Goal: Task Accomplishment & Management: Complete application form

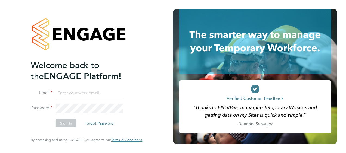
click at [95, 96] on input at bounding box center [89, 94] width 67 height 10
type input "luke.gerber1@hays.com"
click at [71, 124] on button "Sign In" at bounding box center [66, 123] width 21 height 9
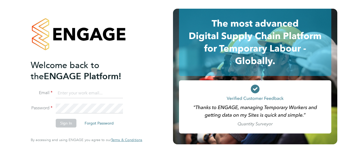
click at [94, 95] on input at bounding box center [89, 94] width 67 height 10
type input "luke.gerber1@hays.com"
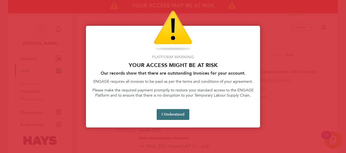
click at [179, 114] on button "I Understand" at bounding box center [173, 114] width 33 height 11
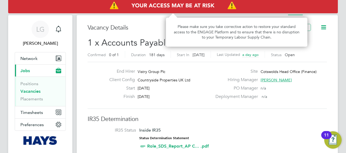
click at [219, 5] on img "Access At Risk" at bounding box center [173, 5] width 330 height 15
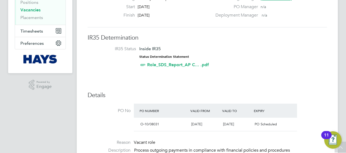
scroll to position [109, 0]
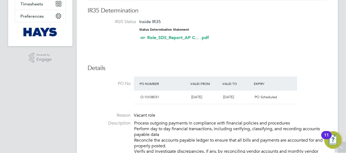
click at [183, 36] on link "Role_SDS_Report_AP C... .pdf" at bounding box center [178, 37] width 62 height 5
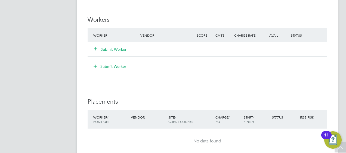
scroll to position [462, 0]
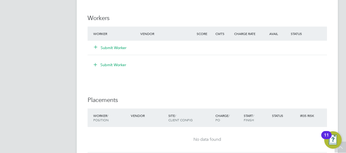
click at [110, 48] on button "Submit Worker" at bounding box center [110, 47] width 33 height 5
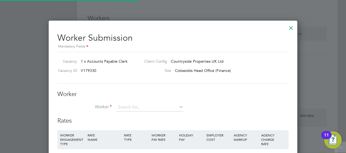
scroll to position [329, 249]
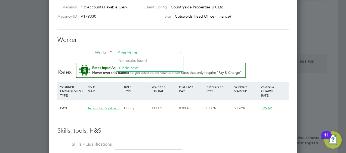
click at [154, 55] on input at bounding box center [149, 53] width 67 height 8
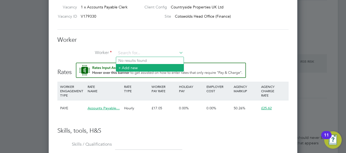
click at [148, 67] on li "+ Add new" at bounding box center [149, 67] width 67 height 7
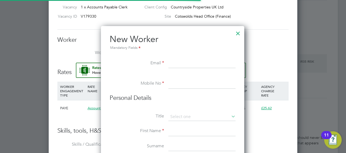
scroll to position [485, 157]
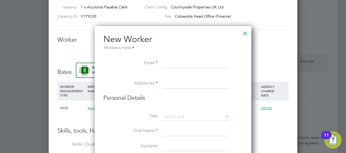
click at [172, 63] on input at bounding box center [195, 64] width 67 height 10
click at [167, 60] on input at bounding box center [195, 64] width 67 height 10
click at [166, 64] on input at bounding box center [195, 64] width 67 height 10
click at [191, 63] on input at bounding box center [195, 64] width 67 height 10
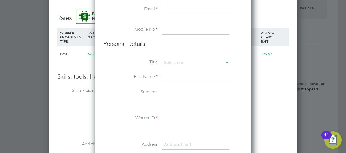
scroll to position [544, 0]
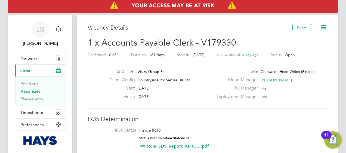
click at [247, 80] on label "Hiring Manager" at bounding box center [235, 80] width 46 height 6
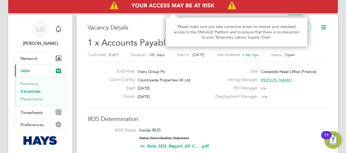
click at [234, 7] on img "Access At Risk" at bounding box center [173, 5] width 330 height 15
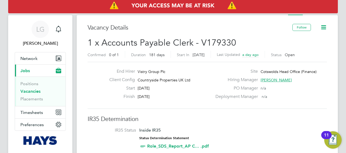
click at [185, 64] on div "End Hirer Vistry Group Plc Client Config Countryside Properties UK Ltd Start 01…" at bounding box center [207, 85] width 239 height 47
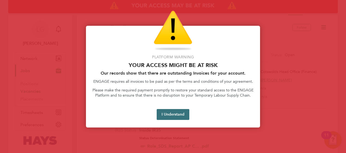
click at [181, 115] on button "I Understand" at bounding box center [173, 114] width 33 height 11
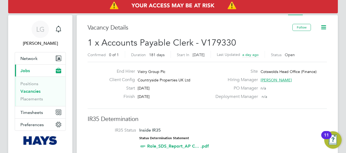
click at [325, 26] on icon at bounding box center [323, 27] width 7 height 7
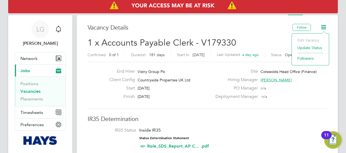
click at [251, 30] on h3 "Vacancy Details" at bounding box center [190, 28] width 205 height 8
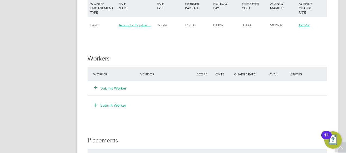
scroll to position [462, 0]
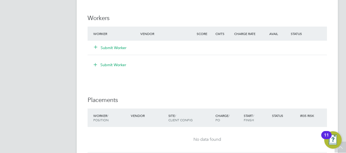
click at [116, 47] on button "Submit Worker" at bounding box center [110, 47] width 33 height 5
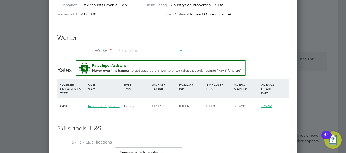
scroll to position [522, 0]
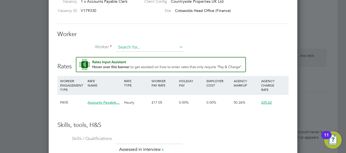
click at [139, 47] on input at bounding box center [149, 48] width 67 height 8
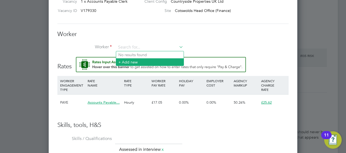
click at [135, 62] on li "+ Add new" at bounding box center [149, 61] width 67 height 7
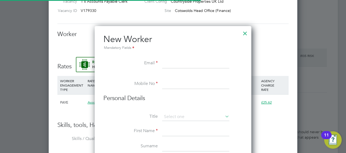
scroll to position [485, 157]
paste input "julie.perry9901@gmail.com"
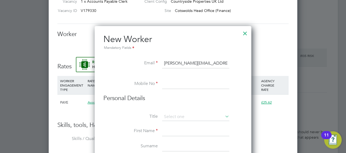
type input "julie.perry9901@gmail.com"
click at [179, 80] on input at bounding box center [195, 84] width 67 height 10
click at [169, 82] on input at bounding box center [195, 84] width 67 height 10
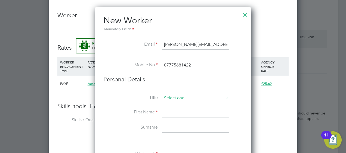
scroll to position [549, 0]
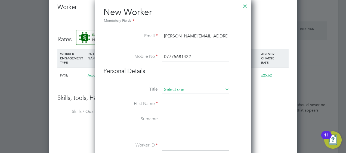
type input "07775681422"
click at [182, 89] on input at bounding box center [195, 90] width 67 height 8
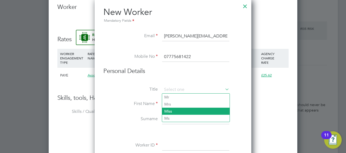
click at [175, 112] on li "Miss" at bounding box center [195, 111] width 67 height 7
type input "Miss"
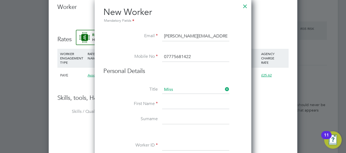
click at [187, 105] on input at bounding box center [195, 105] width 67 height 10
type input "Julie"
click at [190, 116] on input at bounding box center [195, 120] width 67 height 10
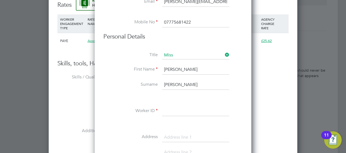
scroll to position [604, 0]
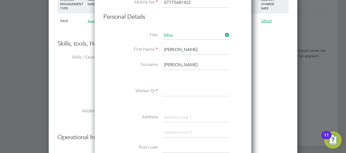
type input "Perry"
click at [189, 91] on input at bounding box center [195, 92] width 67 height 10
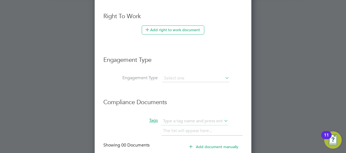
scroll to position [826, 0]
type input "Hays"
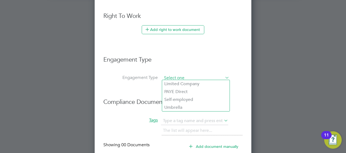
click at [184, 76] on input at bounding box center [195, 78] width 67 height 8
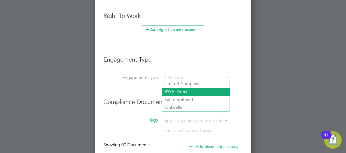
click at [185, 91] on li "PAYE Direct" at bounding box center [195, 92] width 67 height 8
type input "PAYE Direct"
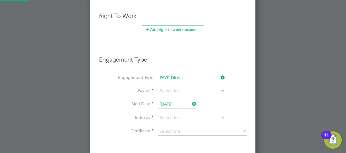
scroll to position [643, 165]
click at [197, 88] on input at bounding box center [191, 92] width 67 height 8
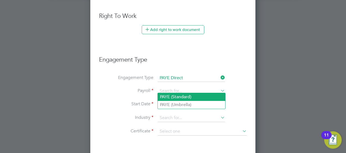
click at [189, 97] on li "PAYE (Standard)" at bounding box center [191, 97] width 67 height 8
type input "PAYE (Standard)"
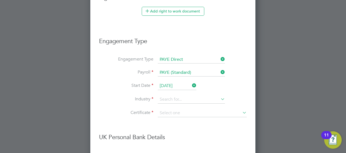
scroll to position [853, 0]
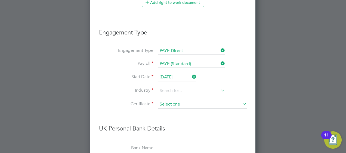
click at [195, 104] on input at bounding box center [202, 105] width 89 height 8
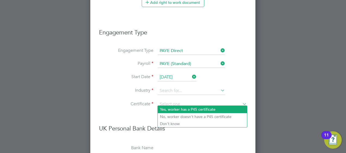
click at [194, 110] on li "Yes, worker has a P45 certificate" at bounding box center [202, 109] width 89 height 7
type input "Yes, worker has a P45 certificate"
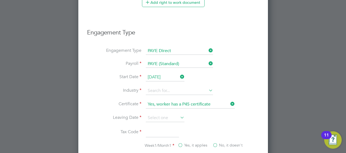
click at [229, 101] on icon at bounding box center [229, 104] width 0 height 8
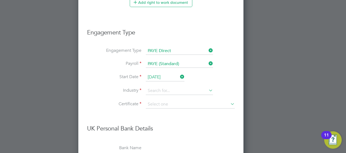
scroll to position [2, 2]
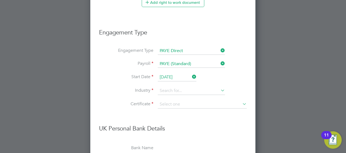
click at [191, 73] on icon at bounding box center [191, 77] width 0 height 8
click at [219, 61] on icon at bounding box center [219, 64] width 0 height 8
click at [219, 47] on icon at bounding box center [219, 51] width 0 height 8
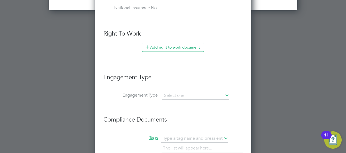
scroll to position [880, 0]
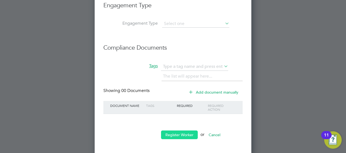
click at [182, 132] on button "Register Worker" at bounding box center [179, 135] width 37 height 9
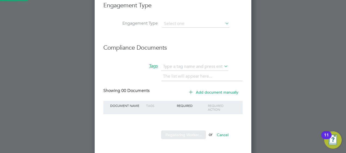
scroll to position [0, 0]
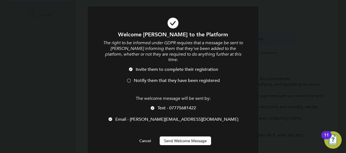
click at [183, 137] on button "Send Welcome Message" at bounding box center [185, 141] width 51 height 9
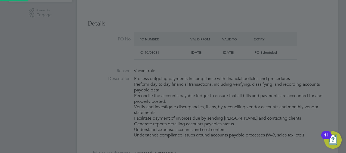
type input "Julie Perry (Hays)"
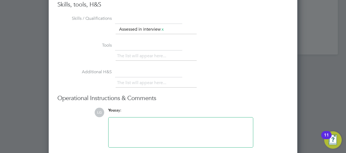
scroll to position [716, 0]
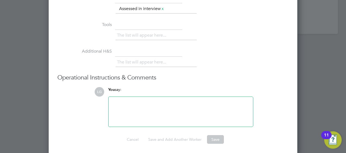
click at [148, 104] on div at bounding box center [181, 111] width 138 height 23
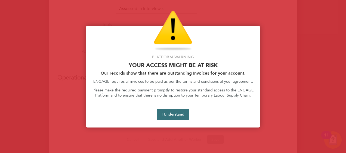
click at [181, 114] on button "I Understand" at bounding box center [173, 114] width 33 height 11
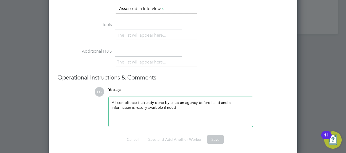
click at [223, 78] on h3 "Operational Instructions & Comments" at bounding box center [172, 78] width 231 height 8
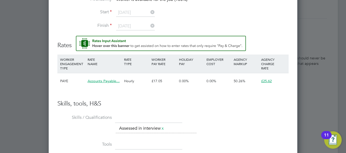
scroll to position [607, 0]
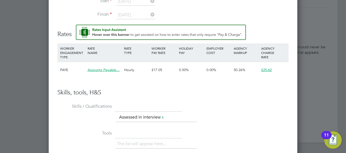
click at [267, 69] on span "£25.62" at bounding box center [266, 70] width 11 height 5
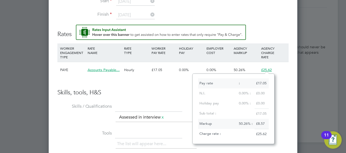
click at [290, 102] on div "Worker Submission Mandatory Fields Vacancy 1 x Accounts Payable Clerk Client Co…" at bounding box center [173, 69] width 249 height 388
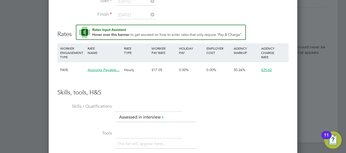
click at [108, 69] on span "Accounts Payable…" at bounding box center [104, 70] width 32 height 5
click at [190, 84] on li "WORKER ENGAGEMENT TYPE RATE NAME RATE TYPE WORKER PAY RATE HOLIDAY PAY EMPLOYER…" at bounding box center [172, 66] width 231 height 45
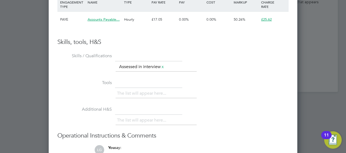
scroll to position [716, 0]
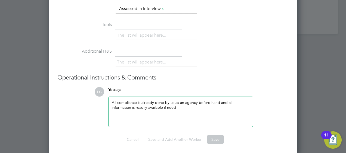
click at [185, 111] on div "All compliance is already done by us as an agency before hand and all informati…" at bounding box center [181, 111] width 138 height 23
click at [179, 112] on div "All compliance is already done by us as an agency before hand and all informati…" at bounding box center [181, 111] width 138 height 23
click at [181, 108] on div "All compliance is already done by us as an agency before hand and all informati…" at bounding box center [181, 111] width 138 height 23
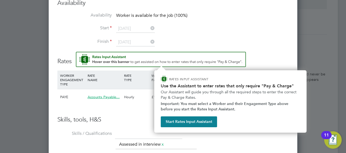
scroll to position [553, 0]
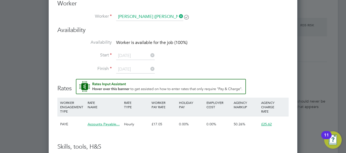
click at [149, 67] on icon at bounding box center [149, 69] width 0 height 8
click at [149, 53] on icon at bounding box center [149, 56] width 0 height 8
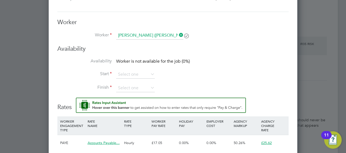
scroll to position [526, 0]
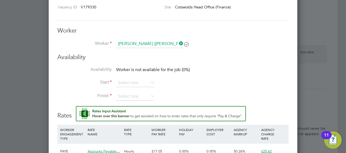
click at [153, 72] on li "Availability Worker is not available for the job (0%)" at bounding box center [172, 73] width 231 height 12
click at [149, 81] on icon at bounding box center [149, 83] width 0 height 8
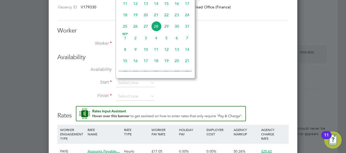
click at [126, 40] on span "Sep 1" at bounding box center [125, 38] width 10 height 10
type input "[DATE]"
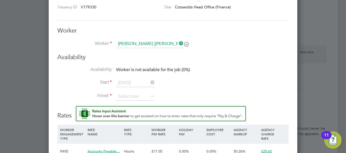
click at [149, 95] on icon at bounding box center [149, 96] width 0 height 8
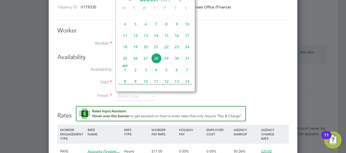
scroll to position [183, 0]
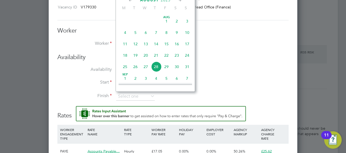
click at [178, 1] on icon at bounding box center [180, 1] width 5 height 6
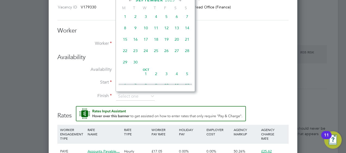
click at [179, 1] on icon at bounding box center [180, 1] width 5 height 6
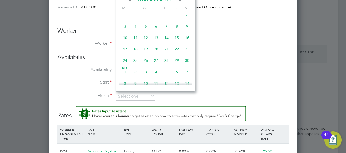
click at [179, 1] on icon at bounding box center [180, 1] width 5 height 6
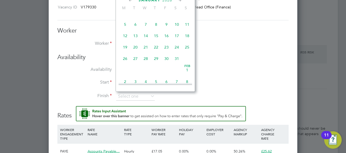
click at [179, 1] on icon at bounding box center [180, 1] width 5 height 6
click at [175, 63] on span "28" at bounding box center [177, 57] width 10 height 10
type input "[DATE]"
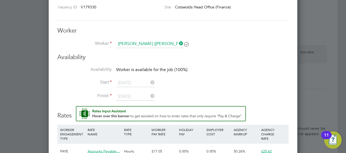
click at [215, 84] on li "Start 01 Sep 2025" at bounding box center [172, 86] width 231 height 14
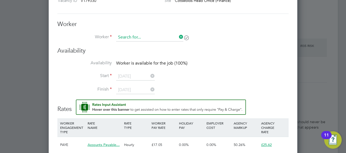
scroll to position [335, 249]
click at [147, 36] on input at bounding box center [149, 37] width 67 height 8
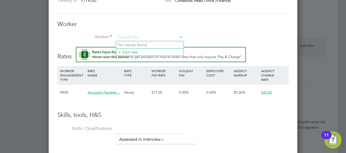
click at [215, 38] on li "Worker" at bounding box center [172, 40] width 231 height 14
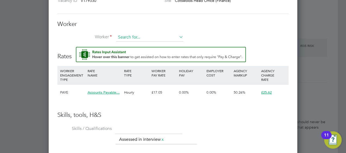
click at [145, 37] on input at bounding box center [149, 37] width 67 height 8
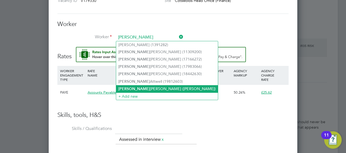
click at [150, 87] on li "Julie Perry (Hays)" at bounding box center [167, 88] width 102 height 7
type input "Julie Perry (Hays)"
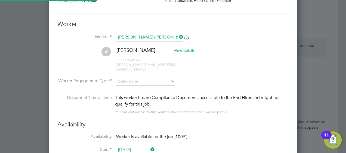
scroll to position [455, 249]
click at [164, 78] on input at bounding box center [145, 82] width 59 height 8
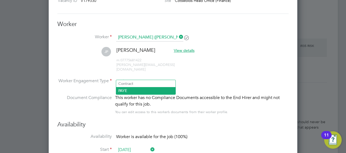
click at [144, 91] on li "PAYE" at bounding box center [145, 90] width 59 height 7
type input "PAYE"
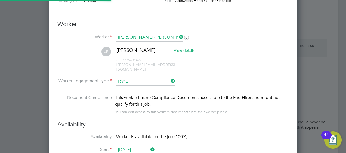
scroll to position [16, 27]
click at [235, 61] on li "JP Julie Perry View details m: 07775681422 julie.perry9901@gmail.com" at bounding box center [172, 62] width 231 height 30
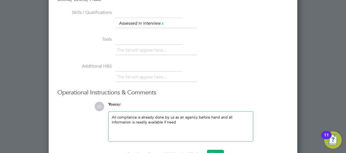
scroll to position [799, 0]
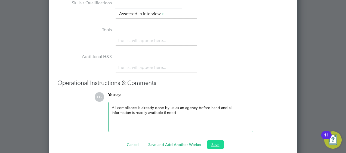
click at [221, 141] on button "Save" at bounding box center [215, 145] width 17 height 9
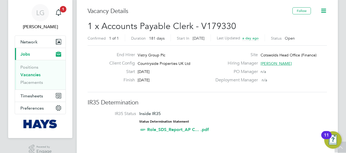
scroll to position [0, 0]
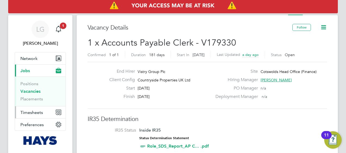
click at [34, 113] on span "Timesheets" at bounding box center [31, 112] width 23 height 5
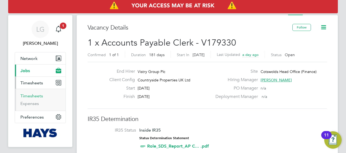
click at [35, 96] on link "Timesheets" at bounding box center [31, 96] width 23 height 5
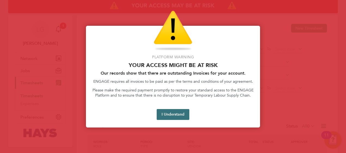
click at [178, 110] on button "I Understand" at bounding box center [173, 114] width 33 height 11
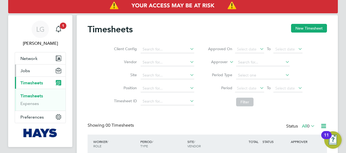
click at [27, 71] on span "Jobs" at bounding box center [25, 70] width 10 height 5
click at [28, 70] on span "Jobs" at bounding box center [25, 70] width 10 height 5
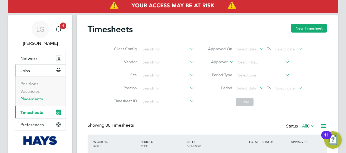
click at [36, 101] on link "Placements" at bounding box center [31, 99] width 23 height 5
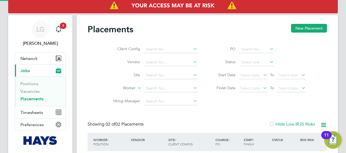
scroll to position [21, 47]
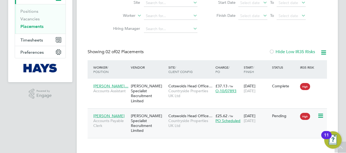
click at [321, 113] on icon at bounding box center [319, 116] width 5 height 7
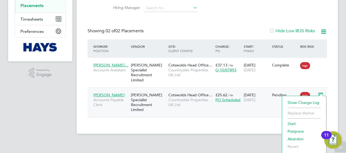
click at [293, 122] on li "Start" at bounding box center [304, 124] width 39 height 8
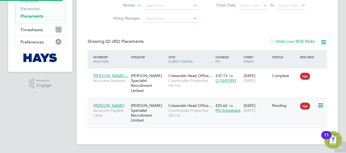
type input "[PERSON_NAME]"
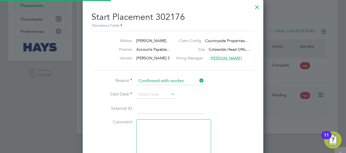
scroll to position [3, 3]
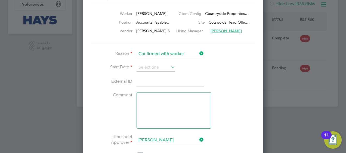
click at [170, 66] on icon at bounding box center [170, 67] width 0 height 8
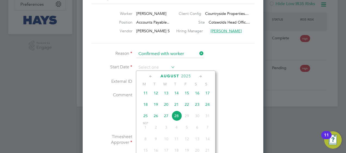
click at [200, 75] on icon at bounding box center [200, 77] width 5 height 6
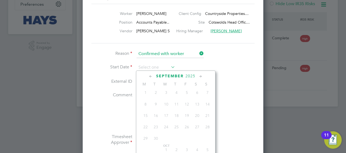
click at [147, 94] on span "Sep 1" at bounding box center [145, 93] width 10 height 10
click at [150, 76] on icon at bounding box center [150, 77] width 5 height 6
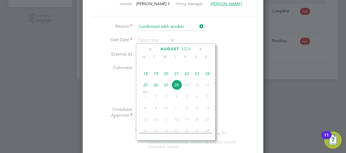
click at [241, 79] on li "Comment" at bounding box center [172, 86] width 163 height 42
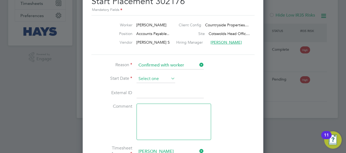
click at [164, 77] on input at bounding box center [155, 79] width 39 height 8
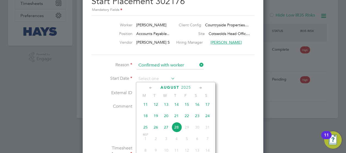
click at [176, 129] on span "28" at bounding box center [176, 127] width 10 height 10
type input "[DATE]"
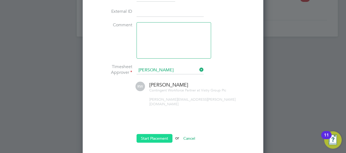
click at [166, 134] on button "Start Placement" at bounding box center [154, 138] width 36 height 9
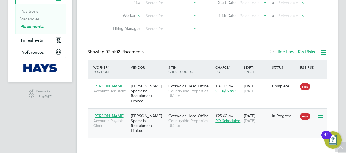
click at [235, 119] on span "PO Scheduled" at bounding box center [227, 121] width 25 height 5
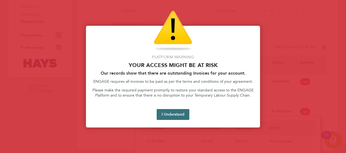
click at [178, 119] on button "I Understand" at bounding box center [173, 114] width 33 height 11
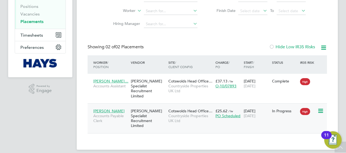
scroll to position [73, 0]
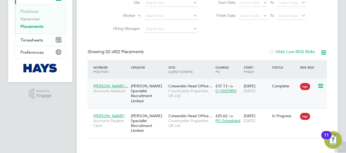
click at [322, 84] on icon at bounding box center [319, 86] width 5 height 7
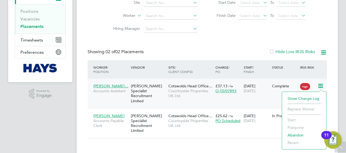
click at [248, 87] on div "16 Jun 2025 03 Aug 2025" at bounding box center [256, 88] width 28 height 15
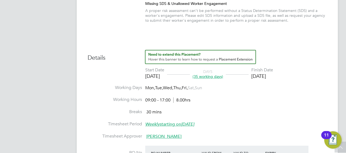
scroll to position [190, 0]
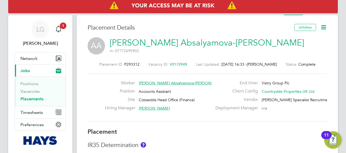
click at [32, 99] on link "Placements" at bounding box center [31, 99] width 23 height 5
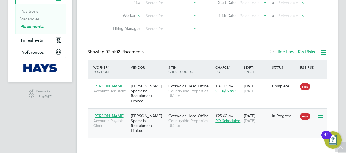
click at [104, 114] on span "[PERSON_NAME]" at bounding box center [108, 116] width 31 height 5
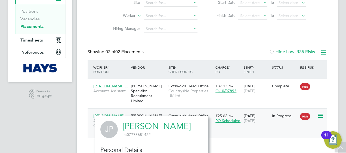
click at [215, 111] on div "£25.62 / hr PO Scheduled" at bounding box center [228, 118] width 28 height 15
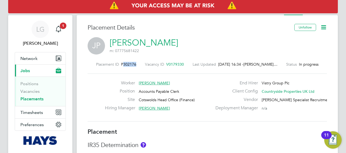
drag, startPoint x: 126, startPoint y: 64, endPoint x: 139, endPoint y: 64, distance: 13.3
click at [139, 64] on div "Placement ID P302176 Vacancy ID V0179330 Last Updated [DATE] 16:34 - [PERSON_NA…" at bounding box center [207, 64] width 239 height 5
copy span "302176"
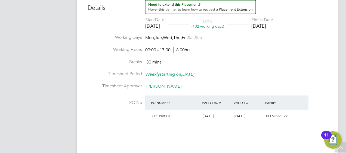
scroll to position [213, 0]
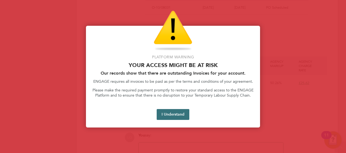
click at [188, 112] on button "I Understand" at bounding box center [173, 114] width 33 height 11
